Goal: Task Accomplishment & Management: Complete application form

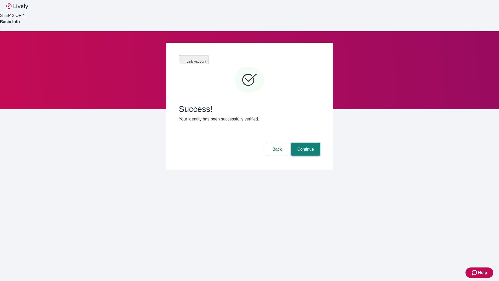
click at [305, 143] on button "Continue" at bounding box center [305, 149] width 29 height 12
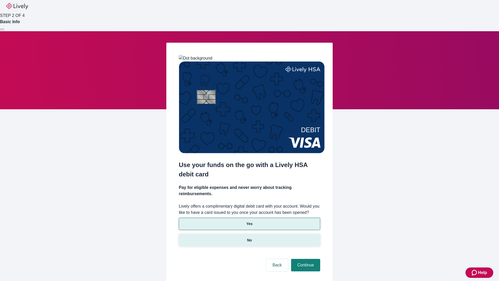
click at [249, 237] on p "No" at bounding box center [249, 239] width 5 height 5
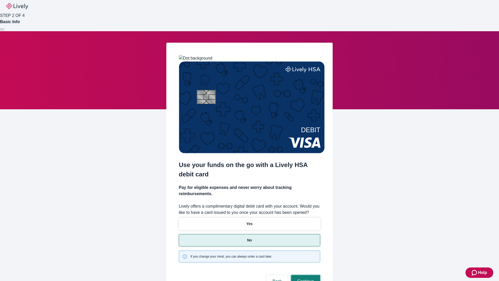
click at [305, 275] on button "Continue" at bounding box center [305, 281] width 29 height 12
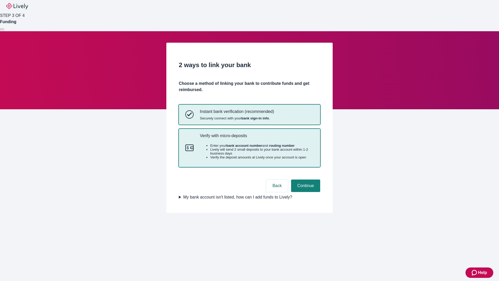
click at [256, 138] on p "Verify with micro-deposits" at bounding box center [257, 135] width 114 height 5
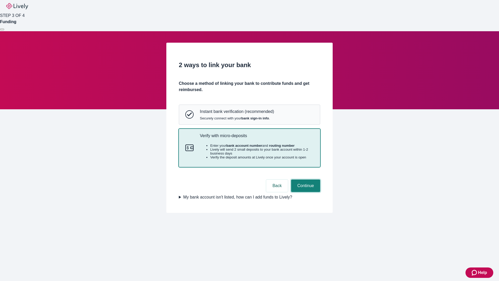
click at [305, 192] on button "Continue" at bounding box center [305, 185] width 29 height 12
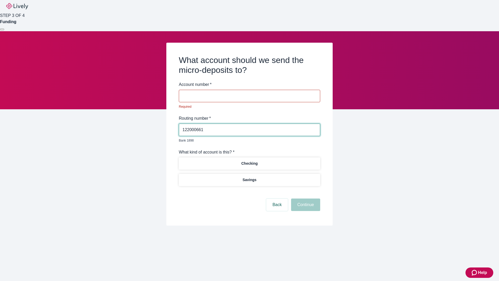
type input "122000661"
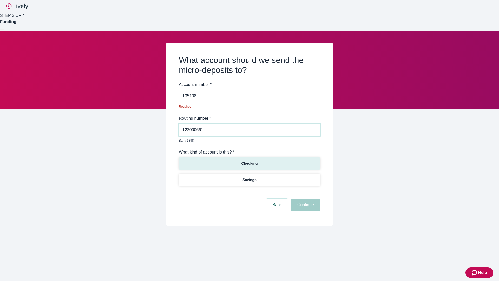
type input "135108"
click at [249, 161] on p "Checking" at bounding box center [249, 163] width 16 height 5
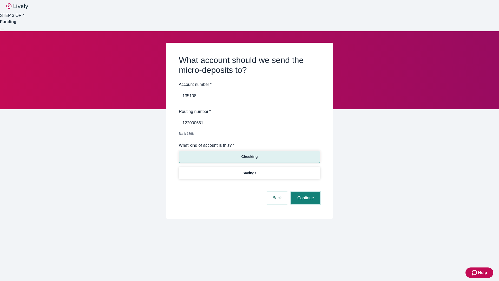
click at [305, 192] on button "Continue" at bounding box center [305, 197] width 29 height 12
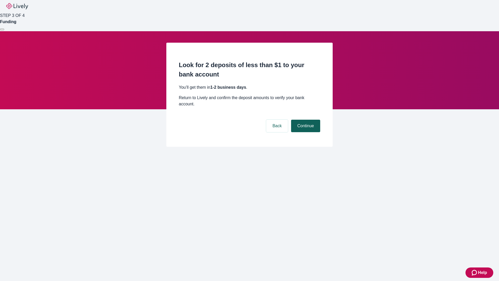
click at [305, 120] on button "Continue" at bounding box center [305, 126] width 29 height 12
